Goal: Transaction & Acquisition: Book appointment/travel/reservation

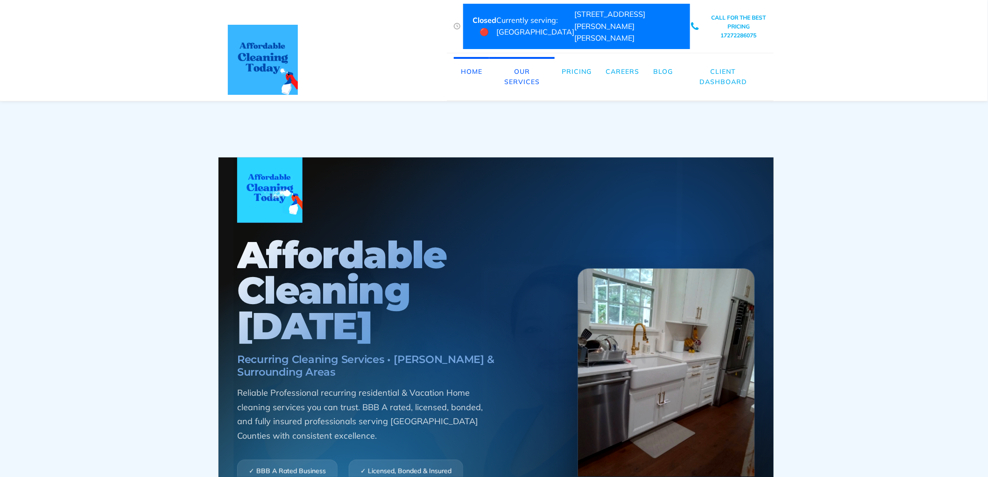
scroll to position [0, 5]
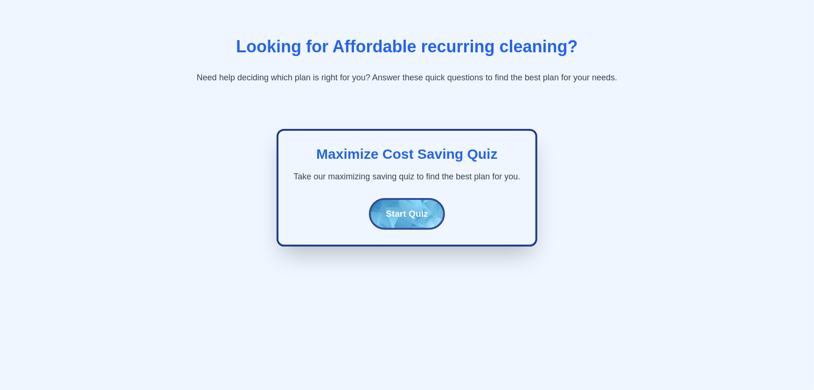
click at [433, 202] on button "Start Quiz" at bounding box center [407, 214] width 76 height 32
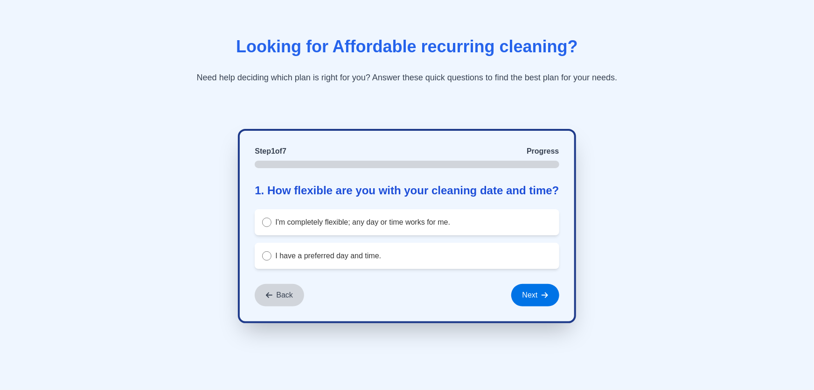
click at [498, 233] on label "I'm completely flexible; any day or time works for me." at bounding box center [407, 222] width 304 height 26
click at [560, 306] on button "Next" at bounding box center [536, 295] width 48 height 22
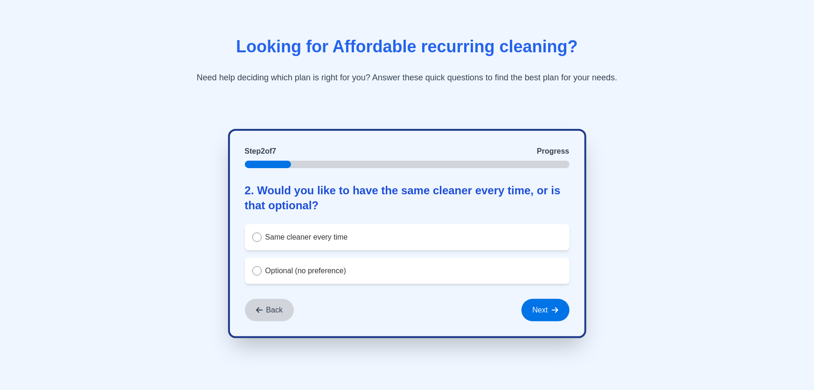
click at [482, 238] on label "Same cleaner every time" at bounding box center [407, 237] width 325 height 26
click at [552, 305] on button "Next" at bounding box center [546, 310] width 48 height 22
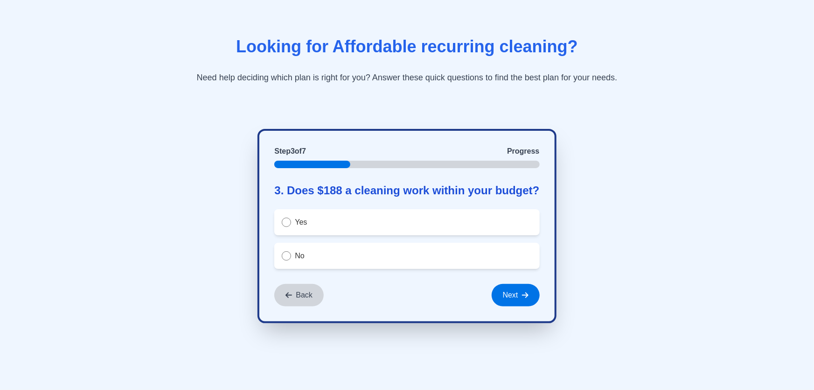
click at [499, 226] on label "Yes" at bounding box center [406, 222] width 265 height 26
click at [523, 281] on div "Step 3 of 7 Progress 3. Does $188 a cleaning work within your budget? Yes No Ba…" at bounding box center [407, 226] width 299 height 194
drag, startPoint x: 536, startPoint y: 295, endPoint x: 532, endPoint y: 289, distance: 6.7
click at [529, 295] on icon at bounding box center [525, 294] width 7 height 7
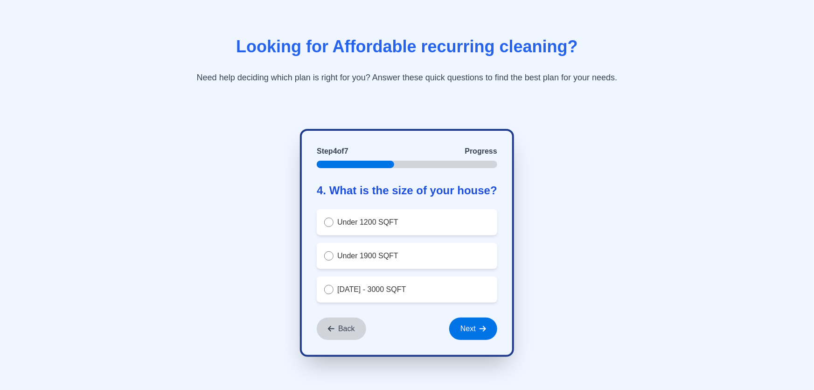
click at [482, 221] on label "Under 1200 SQFT" at bounding box center [407, 222] width 181 height 26
click at [496, 323] on button "Next" at bounding box center [473, 328] width 48 height 22
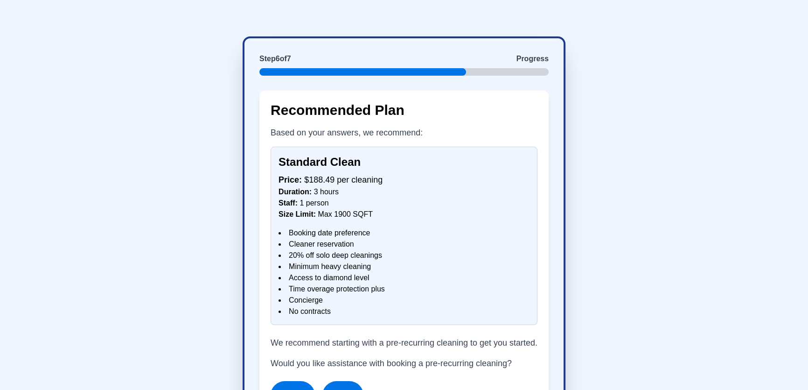
scroll to position [139, 0]
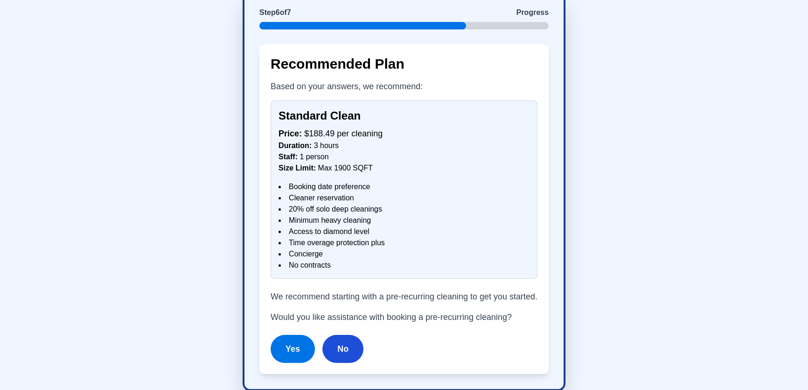
click at [347, 336] on button "No" at bounding box center [342, 349] width 41 height 28
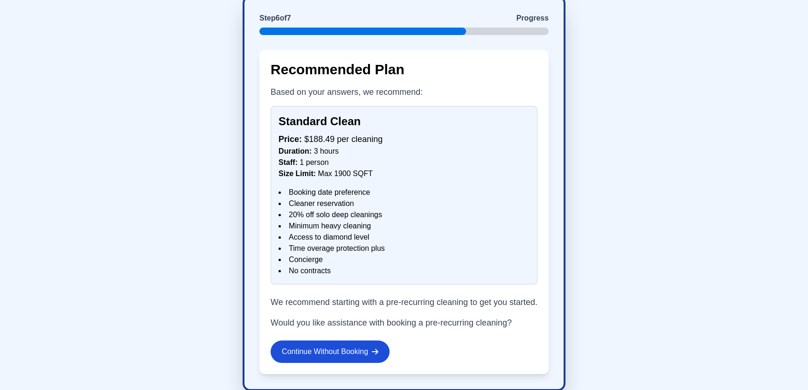
click at [364, 346] on button "Continue Without Booking" at bounding box center [330, 351] width 119 height 22
